Goal: Transaction & Acquisition: Purchase product/service

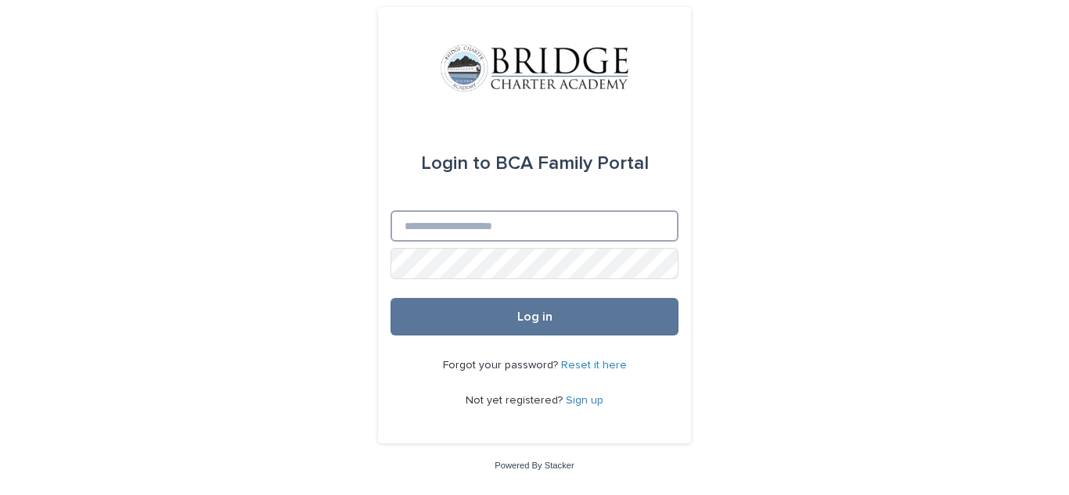
click at [532, 218] on input "Email" at bounding box center [535, 226] width 288 height 31
type input "**********"
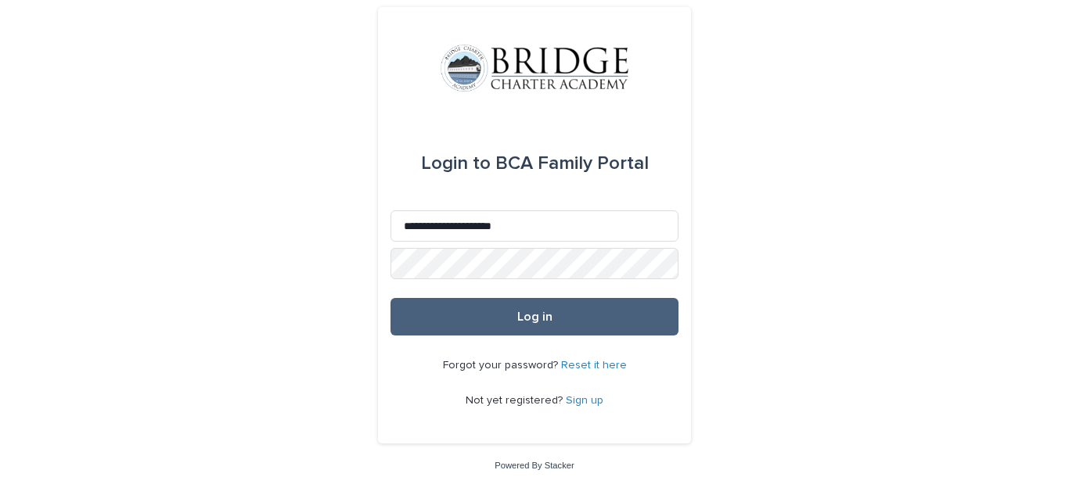
click at [467, 308] on button "Log in" at bounding box center [535, 317] width 288 height 38
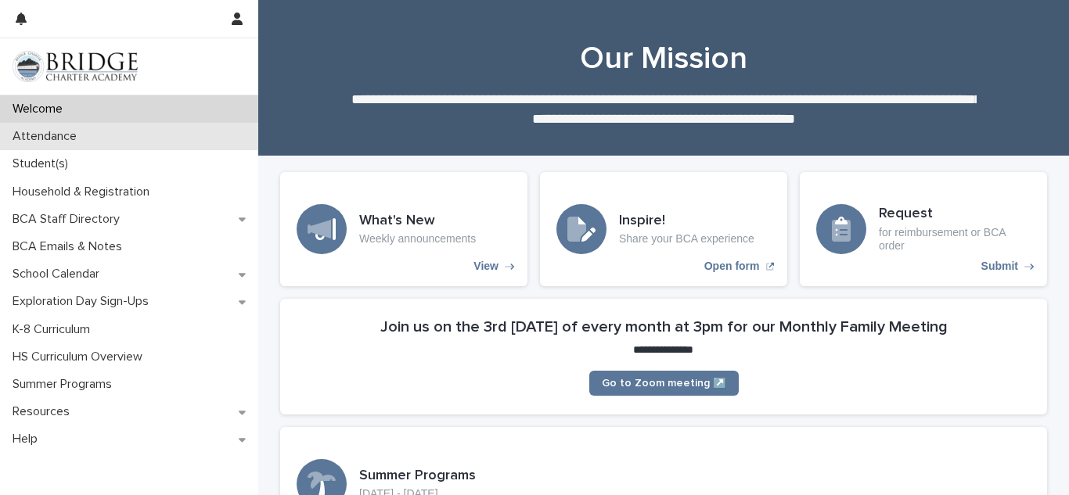
click at [85, 142] on p "Attendance" at bounding box center [47, 136] width 83 height 15
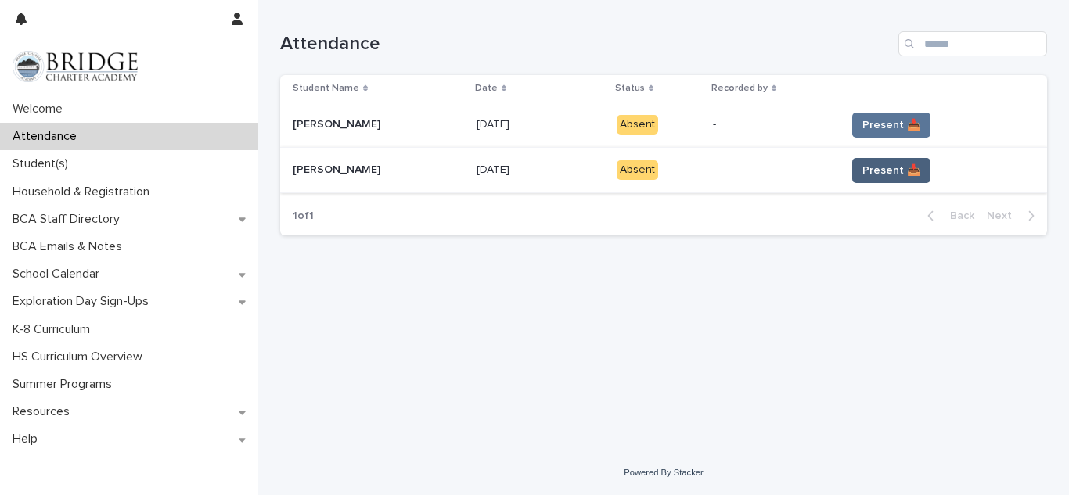
click at [888, 176] on span "Present 📥" at bounding box center [892, 171] width 58 height 16
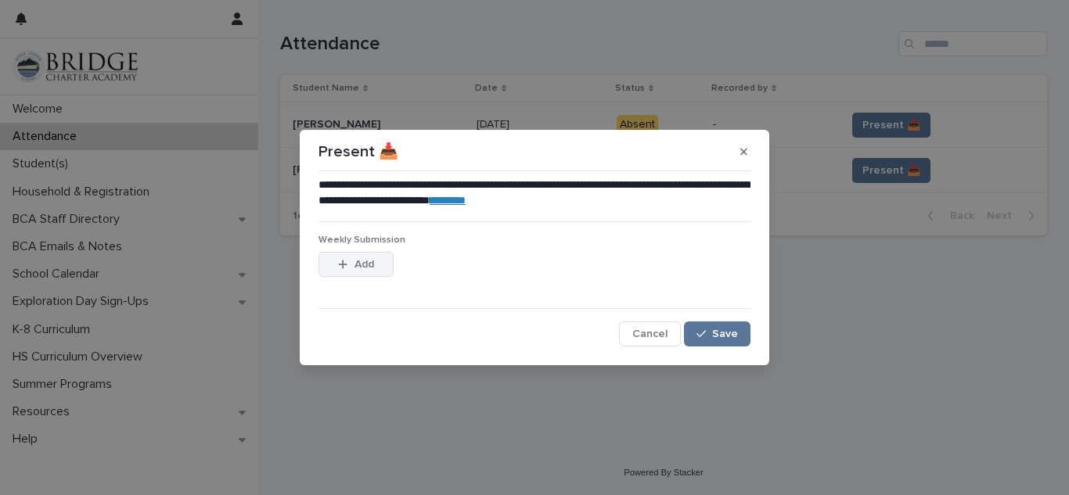
click at [375, 268] on button "Add" at bounding box center [356, 264] width 75 height 25
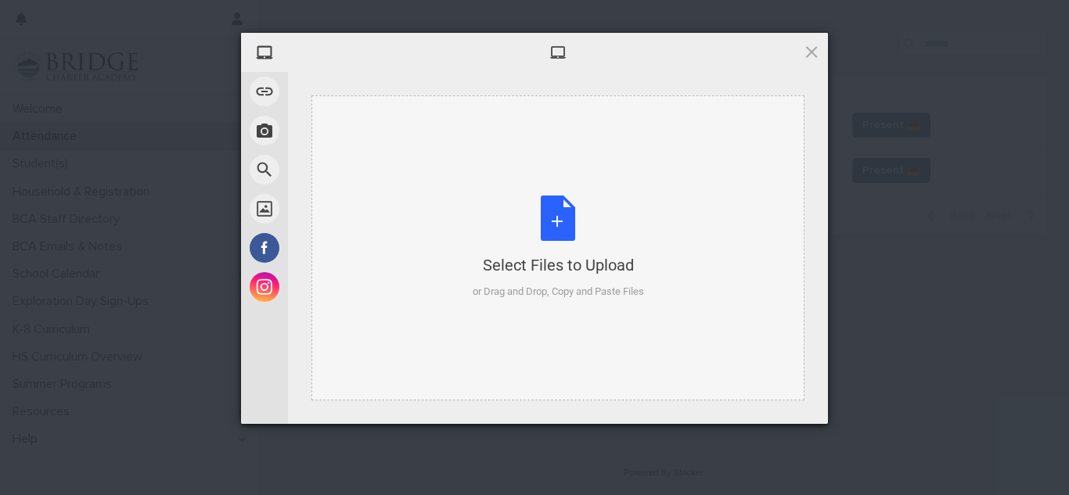
click at [565, 257] on div "Select Files to Upload" at bounding box center [558, 265] width 171 height 22
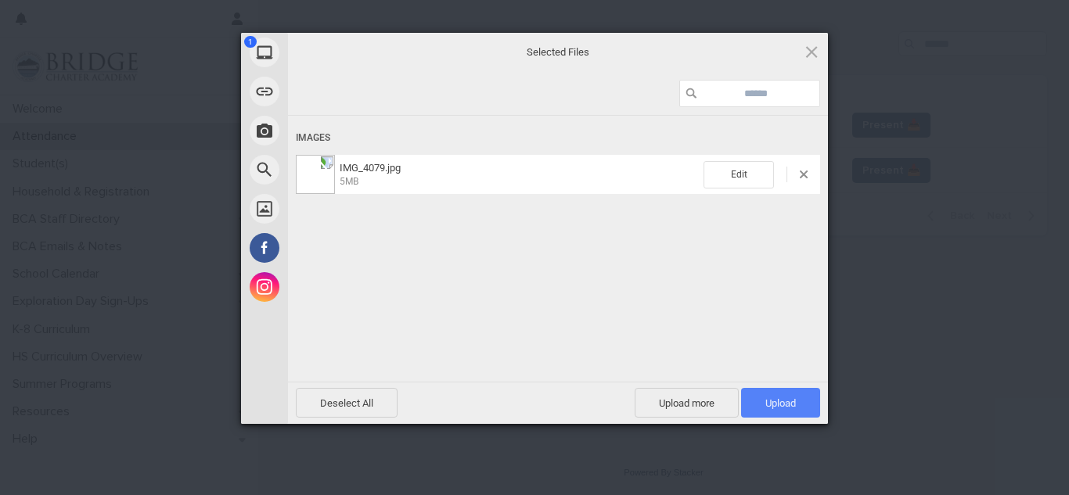
click at [818, 402] on span "Upload 1" at bounding box center [780, 403] width 79 height 30
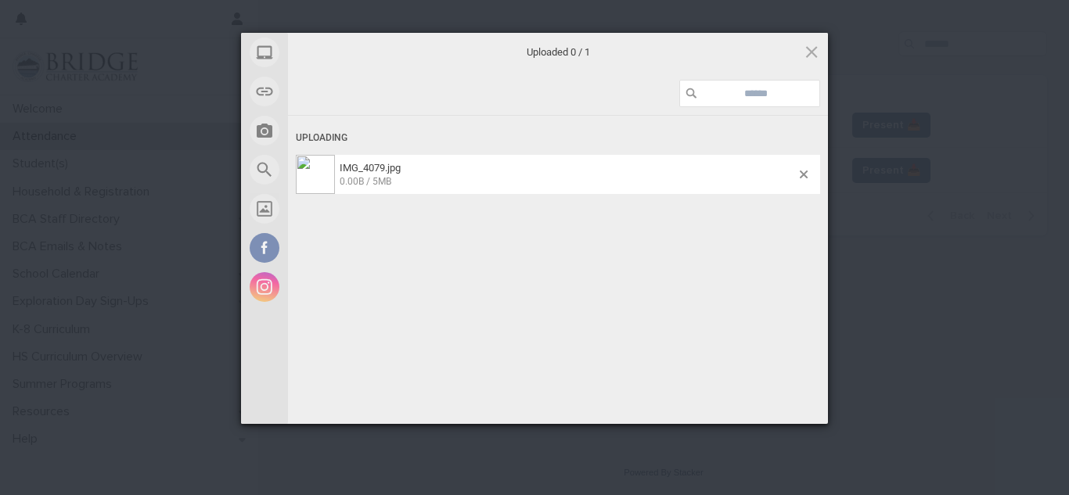
click at [818, 402] on div "Uploading IMG_4079.jpg 0.00B / 5MB" at bounding box center [558, 272] width 540 height 313
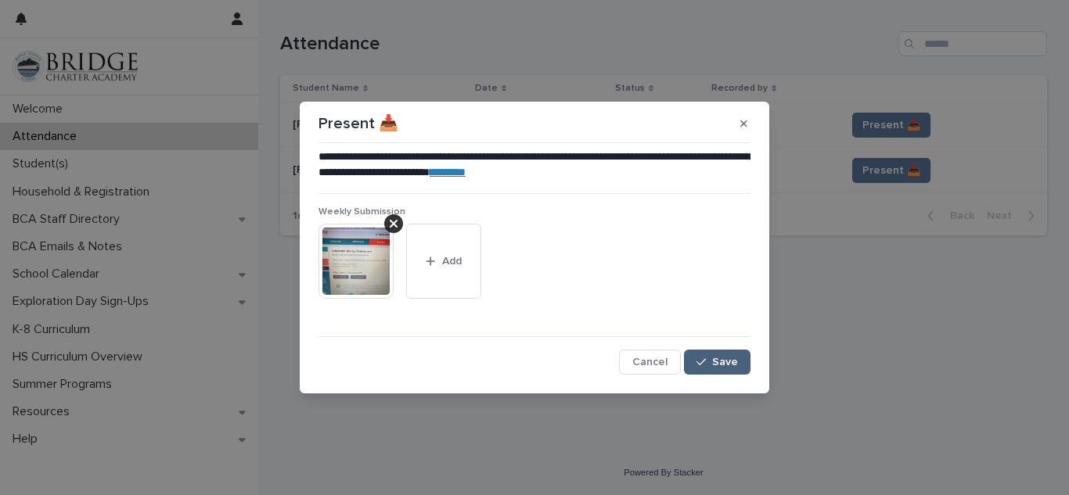
click at [732, 357] on span "Save" at bounding box center [725, 362] width 26 height 11
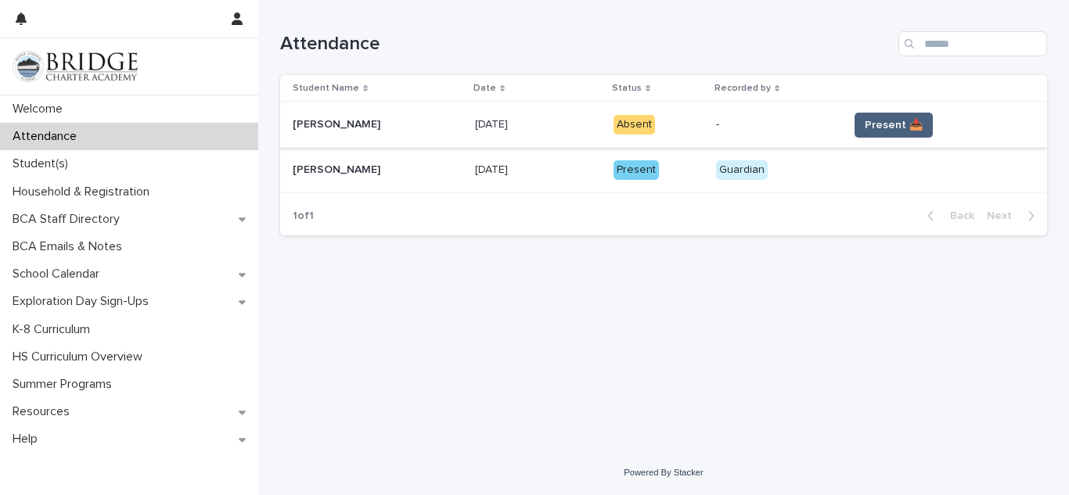
click at [859, 135] on button "Present 📥" at bounding box center [894, 125] width 78 height 25
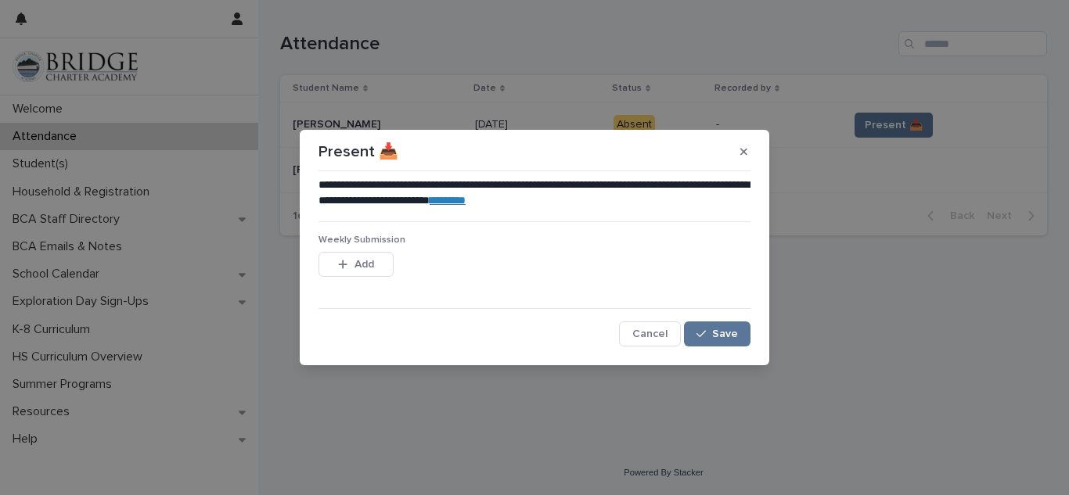
click at [466, 205] on link "********" at bounding box center [448, 200] width 36 height 11
click at [386, 266] on button "Add" at bounding box center [356, 264] width 75 height 25
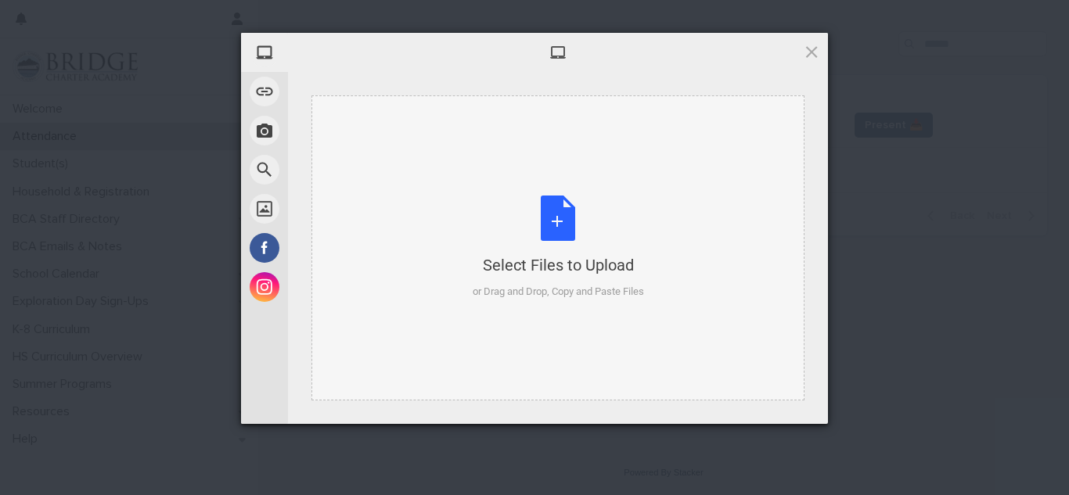
click at [557, 213] on div "Select Files to Upload or Drag and Drop, Copy and Paste Files" at bounding box center [558, 248] width 171 height 104
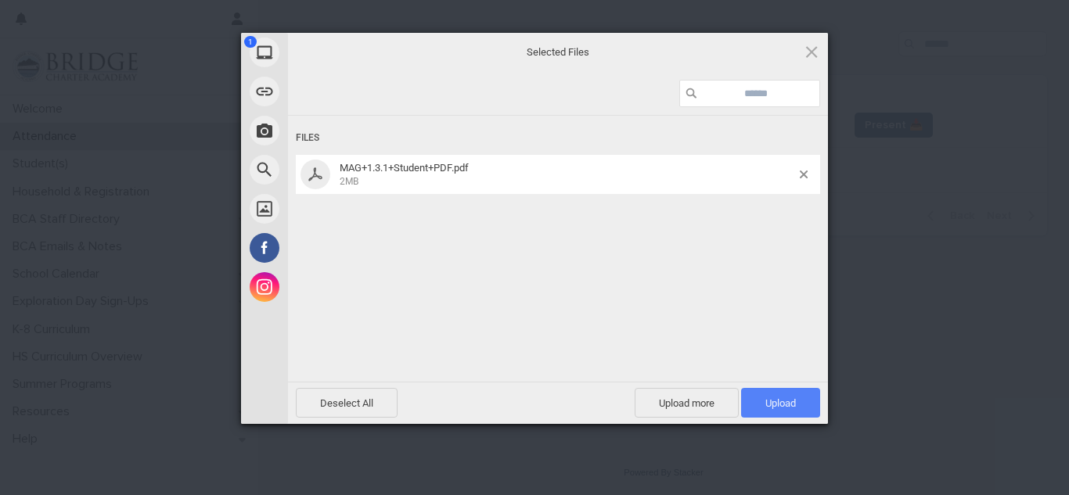
click at [805, 413] on span "Upload 1" at bounding box center [780, 403] width 79 height 30
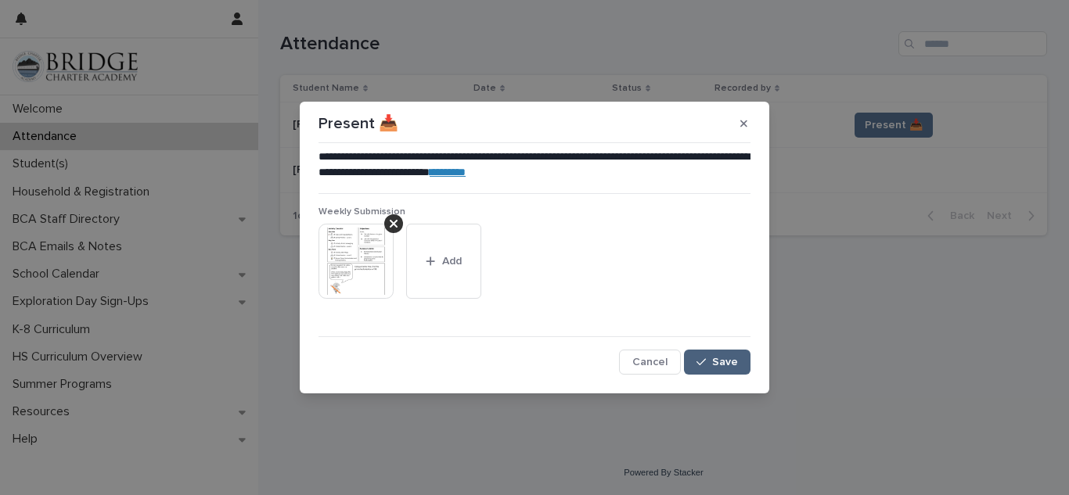
click at [731, 357] on span "Save" at bounding box center [725, 362] width 26 height 11
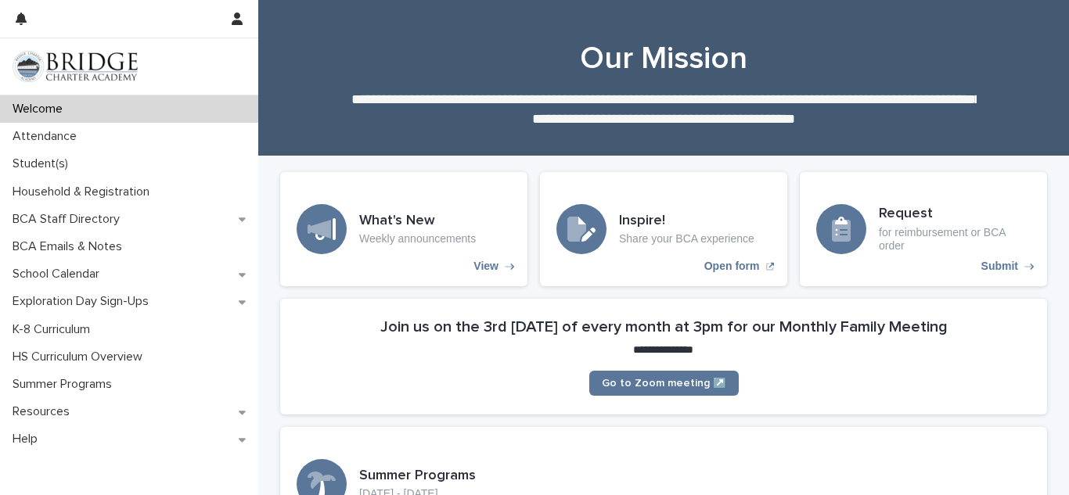
click at [733, 34] on div at bounding box center [663, 77] width 811 height 157
click at [136, 193] on p "Household & Registration" at bounding box center [84, 192] width 156 height 15
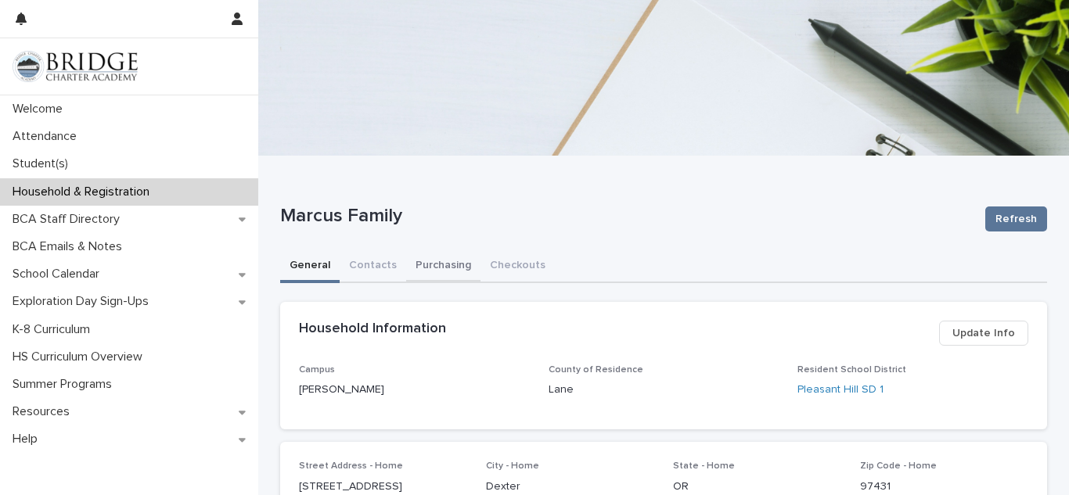
click at [426, 261] on button "Purchasing" at bounding box center [443, 266] width 74 height 33
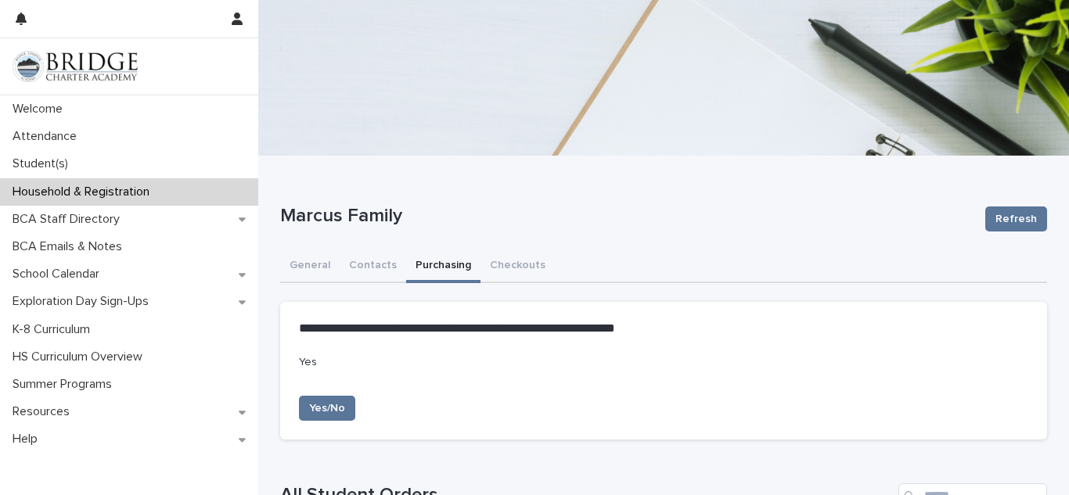
click at [852, 205] on p "Marcus Family" at bounding box center [626, 216] width 693 height 23
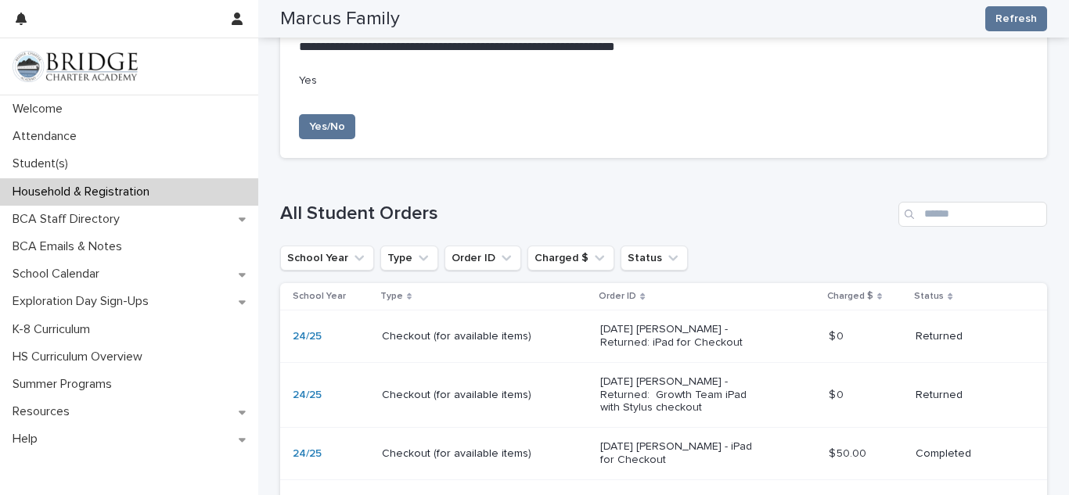
scroll to position [313, 0]
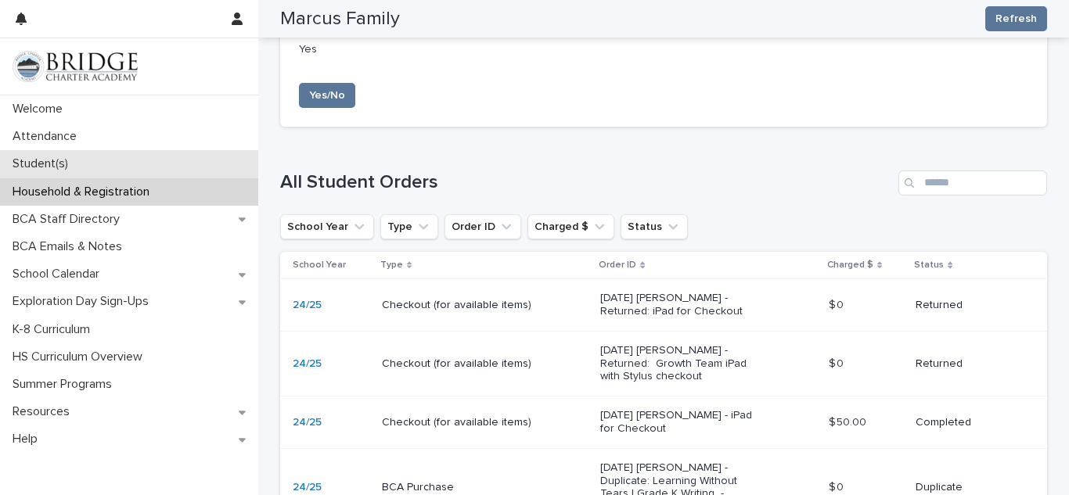
click at [57, 168] on p "Student(s)" at bounding box center [43, 164] width 74 height 15
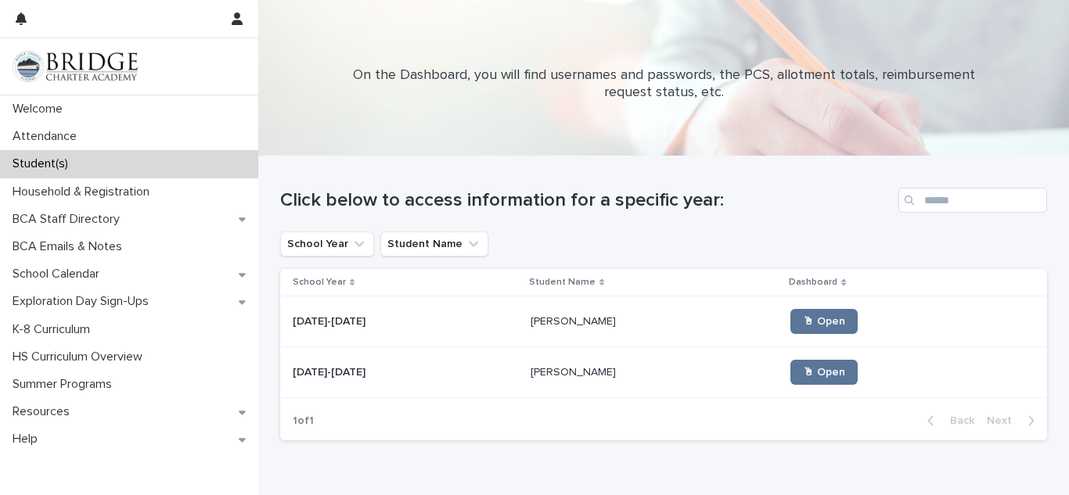
click at [450, 361] on div "2025-2026 2025-2026" at bounding box center [405, 373] width 225 height 26
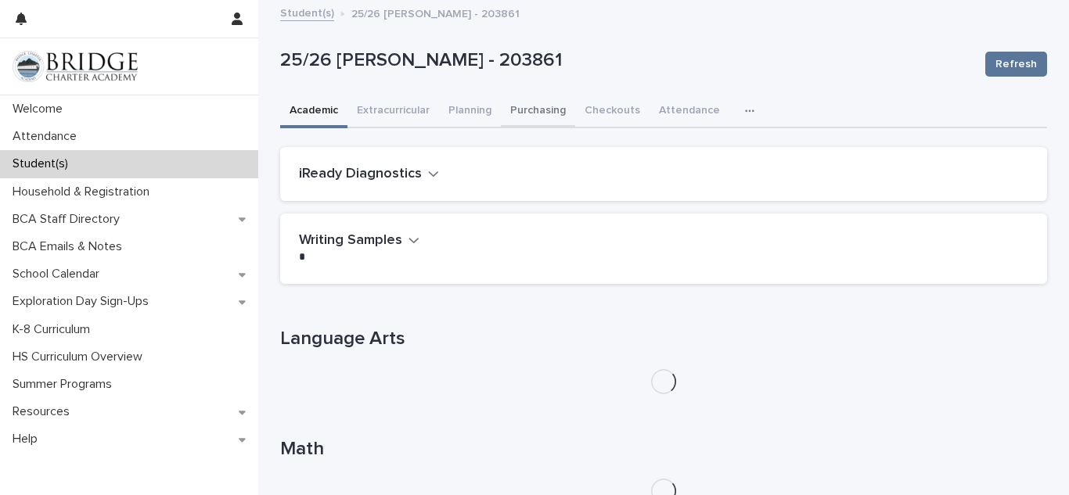
click at [546, 119] on button "Purchasing" at bounding box center [538, 111] width 74 height 33
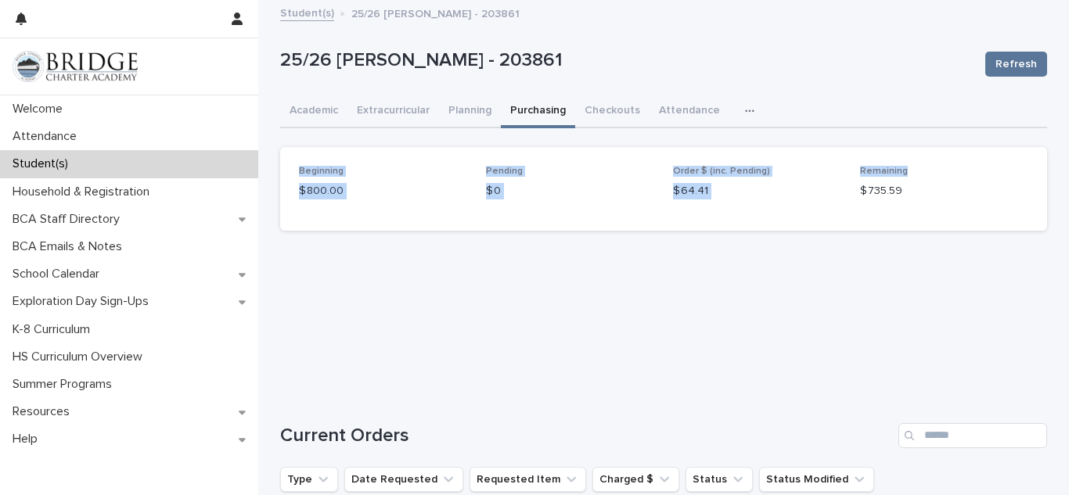
drag, startPoint x: 1068, startPoint y: 115, endPoint x: 1068, endPoint y: 171, distance: 55.6
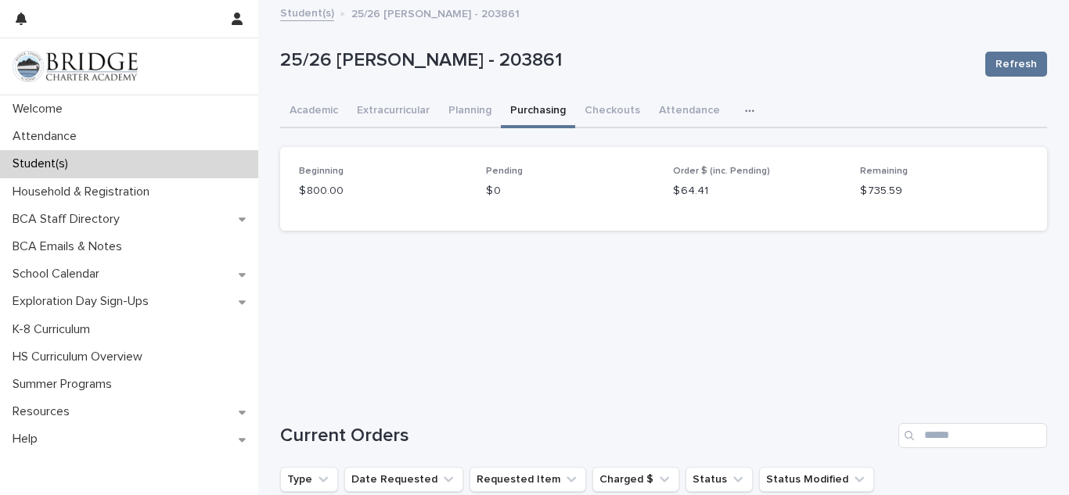
click at [888, 33] on div "25/26 Marcus, Tenley - 203861 Refresh" at bounding box center [663, 64] width 767 height 63
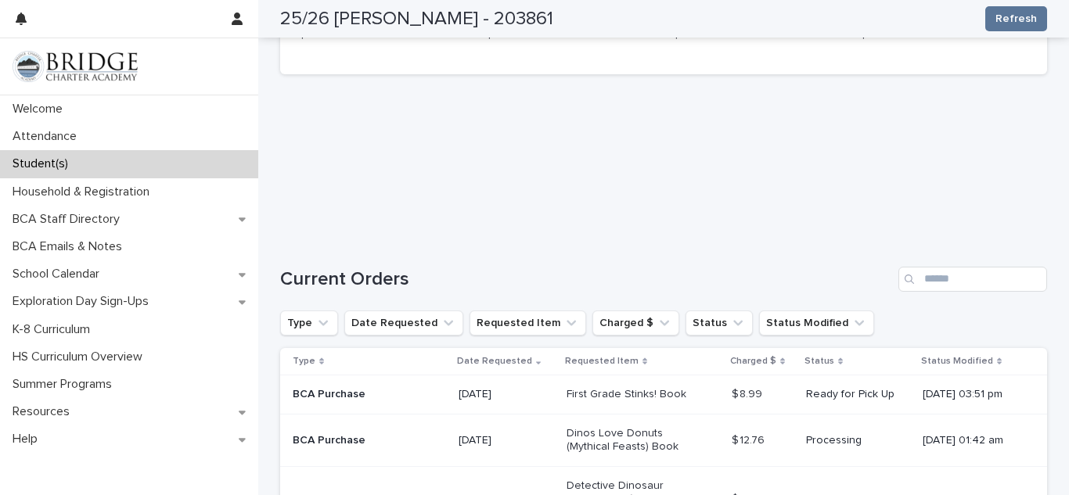
scroll to position [188, 0]
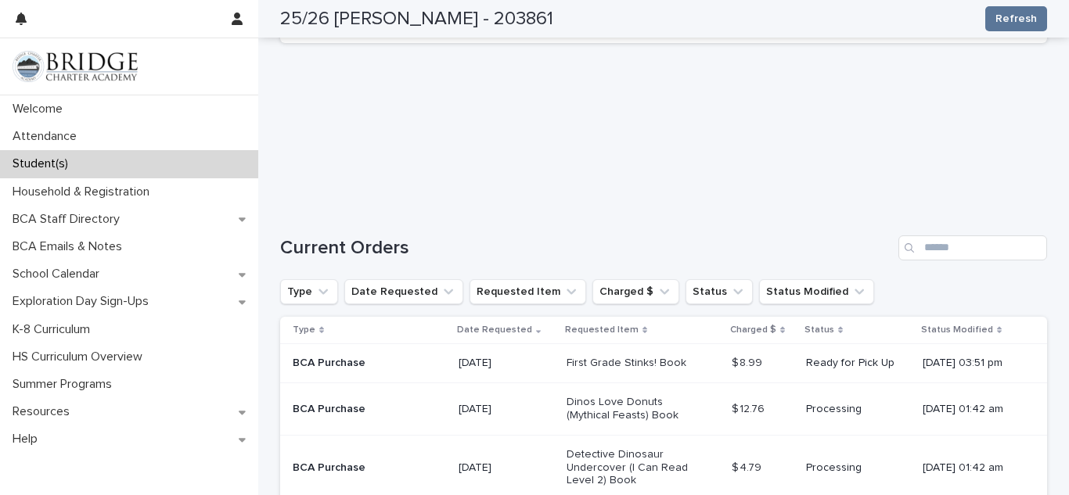
drag, startPoint x: 1068, startPoint y: 100, endPoint x: 1068, endPoint y: 154, distance: 54.0
click at [1068, 154] on div "Loading... Saving… Loading... Saving… 25/26 Marcus, Tenley - 203861 Refresh 25/…" at bounding box center [663, 368] width 811 height 1108
drag, startPoint x: 1068, startPoint y: 122, endPoint x: 1067, endPoint y: 178, distance: 56.4
click at [1067, 178] on div "Loading... Saving… Loading... Saving… 25/26 Marcus, Tenley - 203861 Refresh 25/…" at bounding box center [663, 368] width 811 height 1108
click at [704, 242] on h1 "Current Orders" at bounding box center [586, 248] width 612 height 23
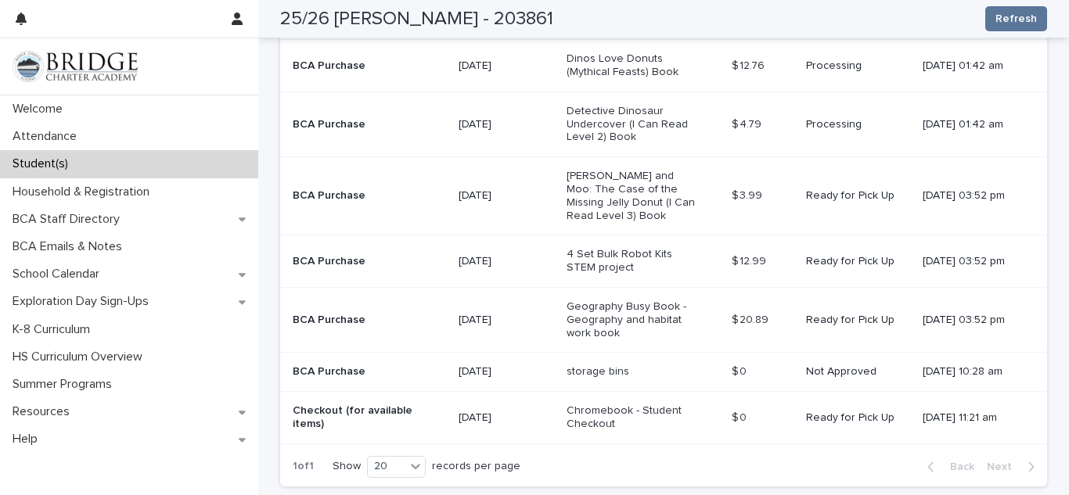
scroll to position [532, 0]
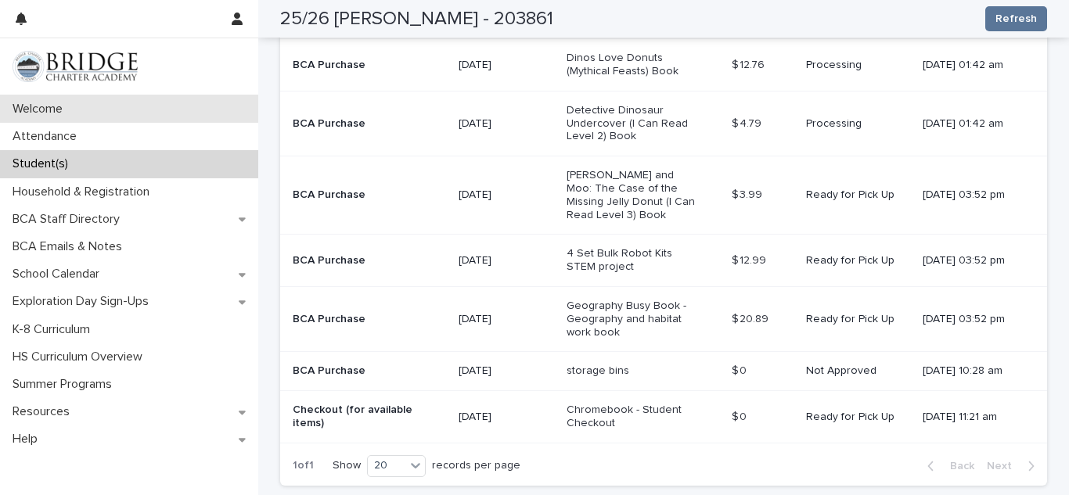
click at [69, 105] on p "Welcome" at bounding box center [40, 109] width 69 height 15
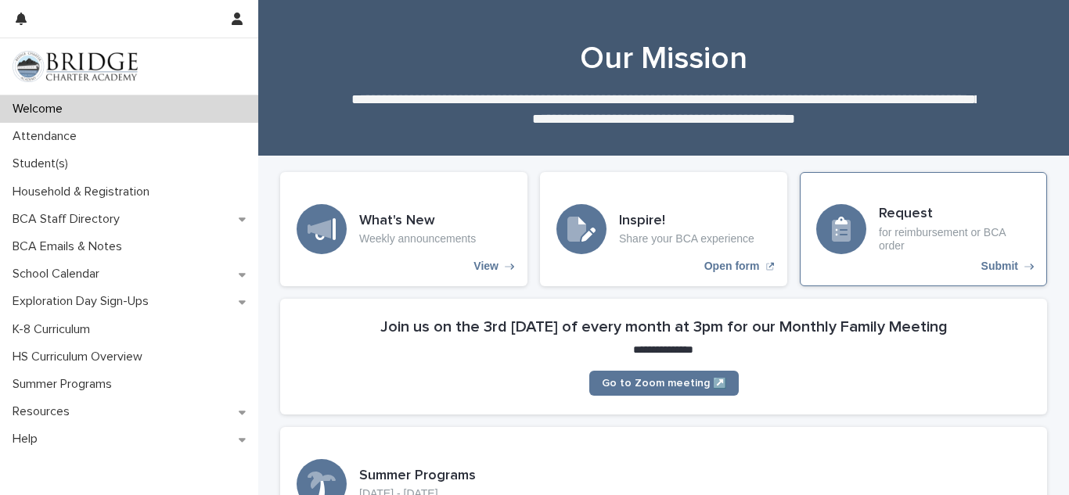
click at [908, 232] on p "for reimbursement or BCA order" at bounding box center [955, 239] width 152 height 27
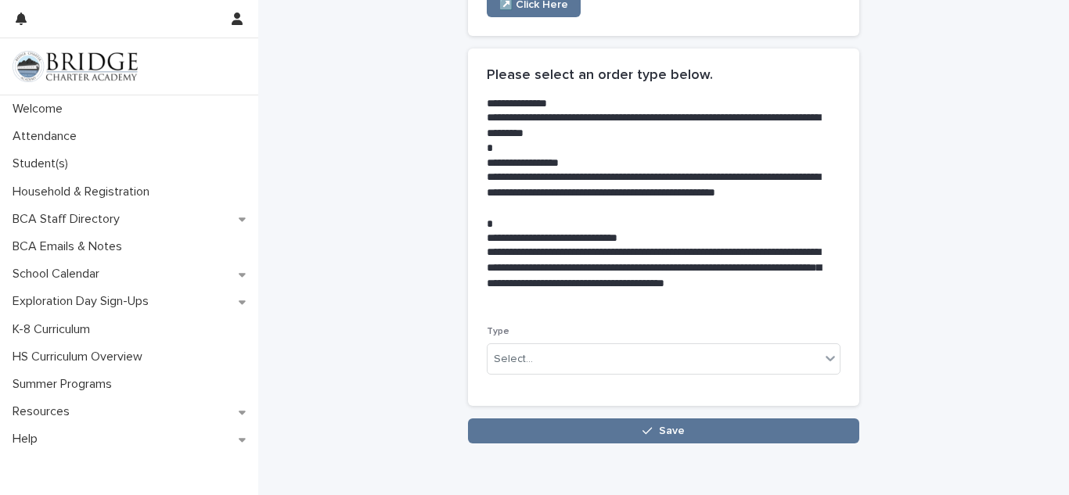
scroll to position [313, 0]
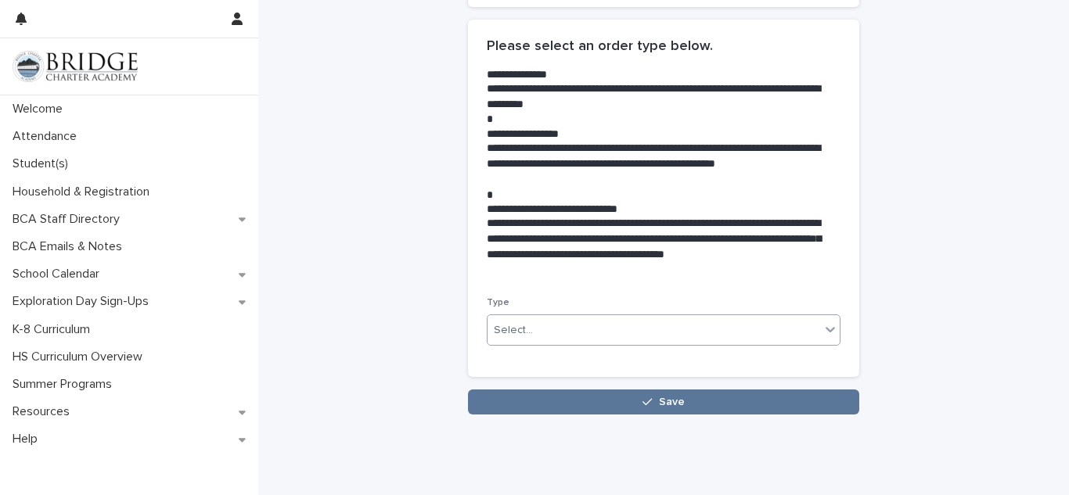
click at [546, 331] on div "Select..." at bounding box center [654, 331] width 333 height 26
